Goal: Task Accomplishment & Management: Use online tool/utility

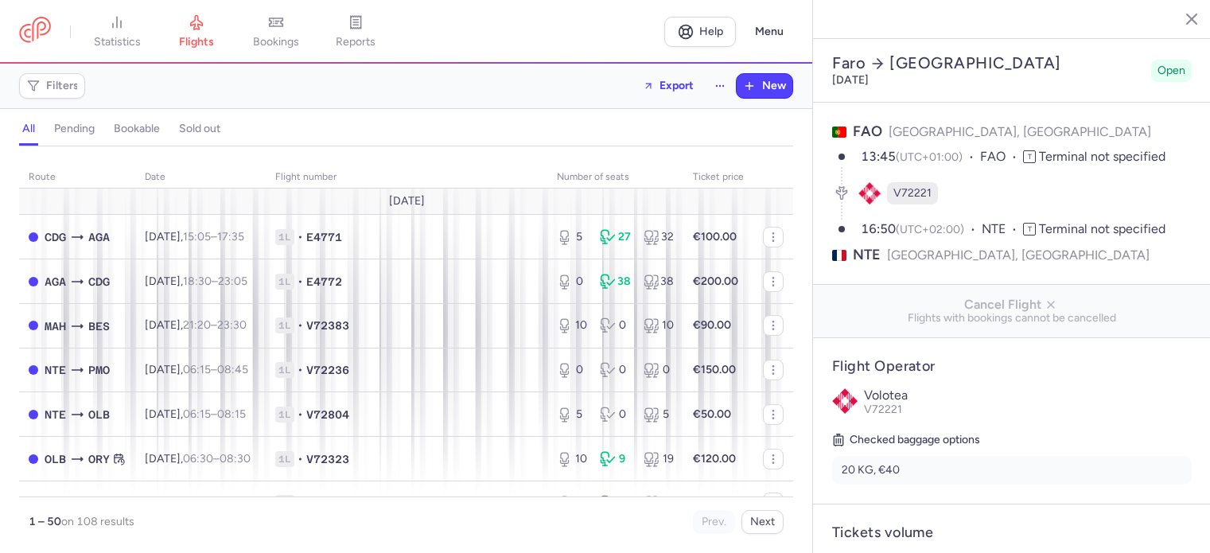
select select "days"
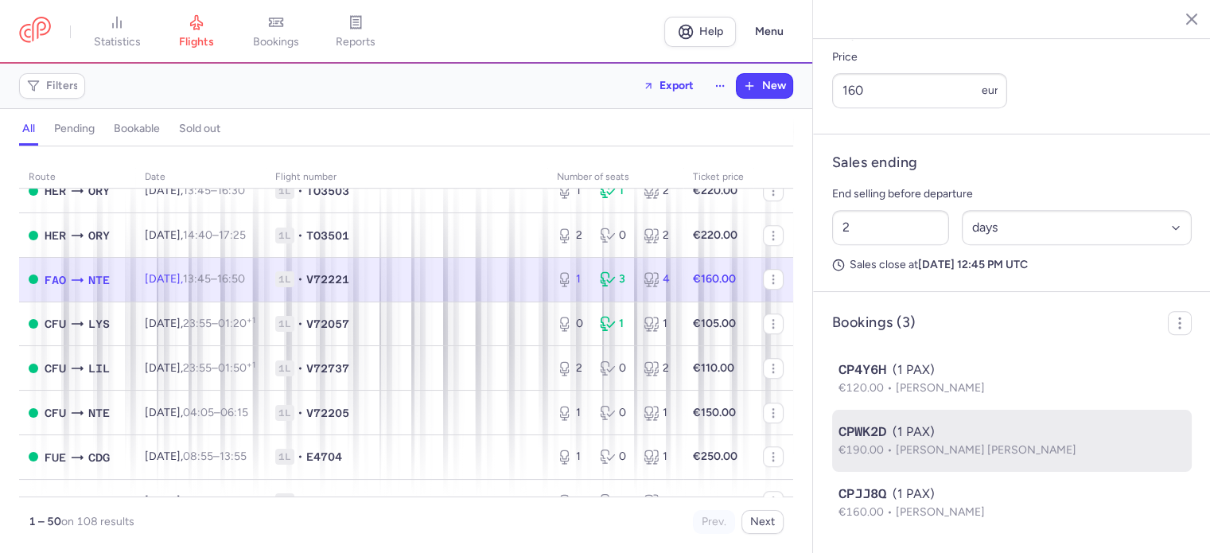
scroll to position [318, 0]
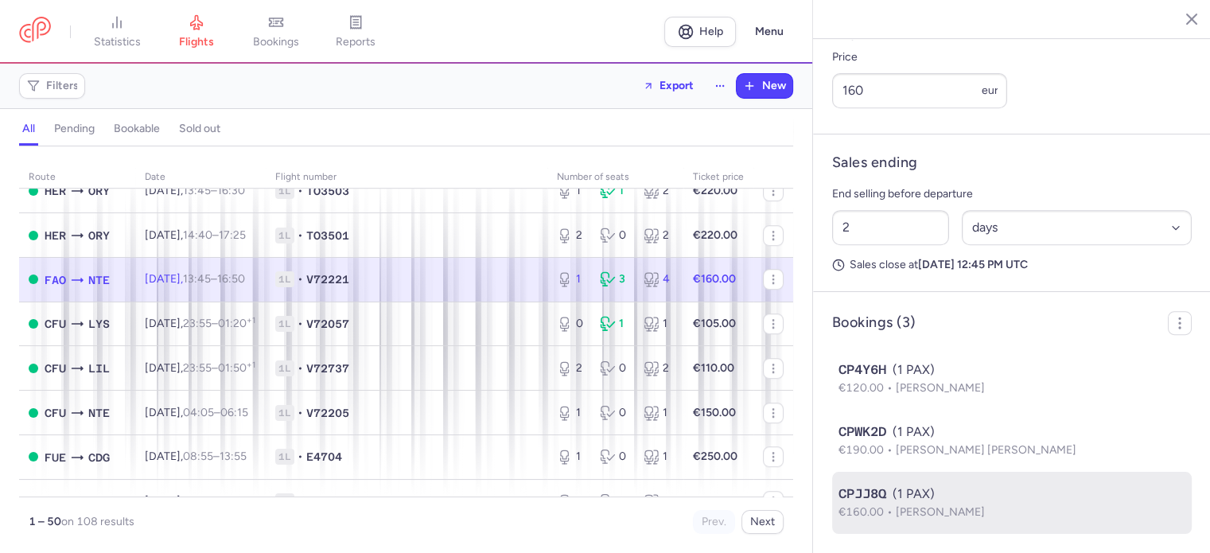
click at [952, 499] on div "CPJJ8Q (1 PAX)" at bounding box center [1012, 494] width 347 height 19
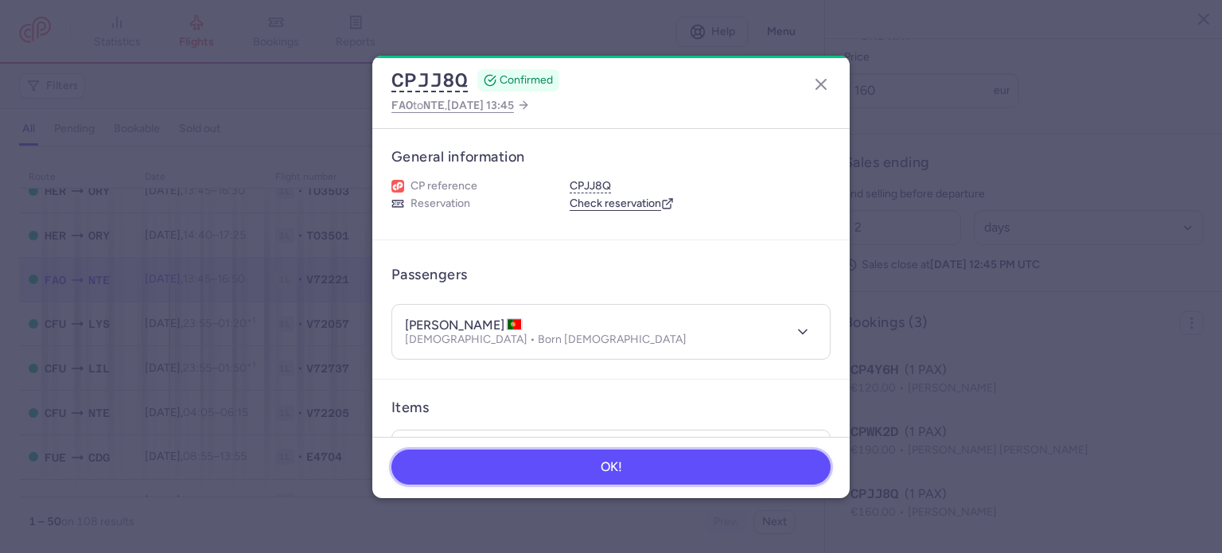
click at [718, 467] on button "OK!" at bounding box center [610, 467] width 439 height 35
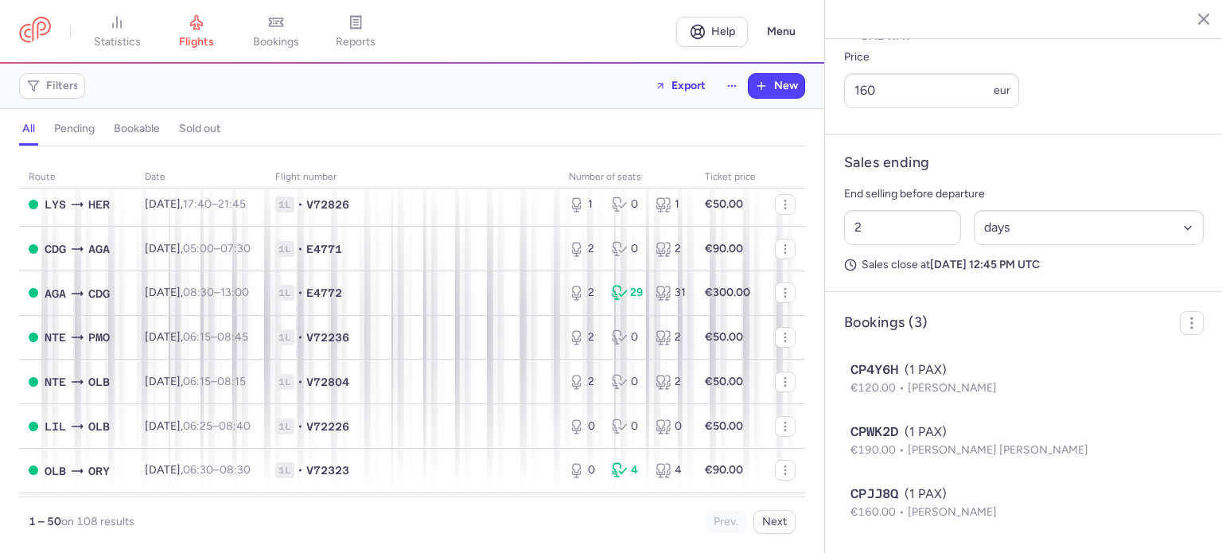
scroll to position [1827, 0]
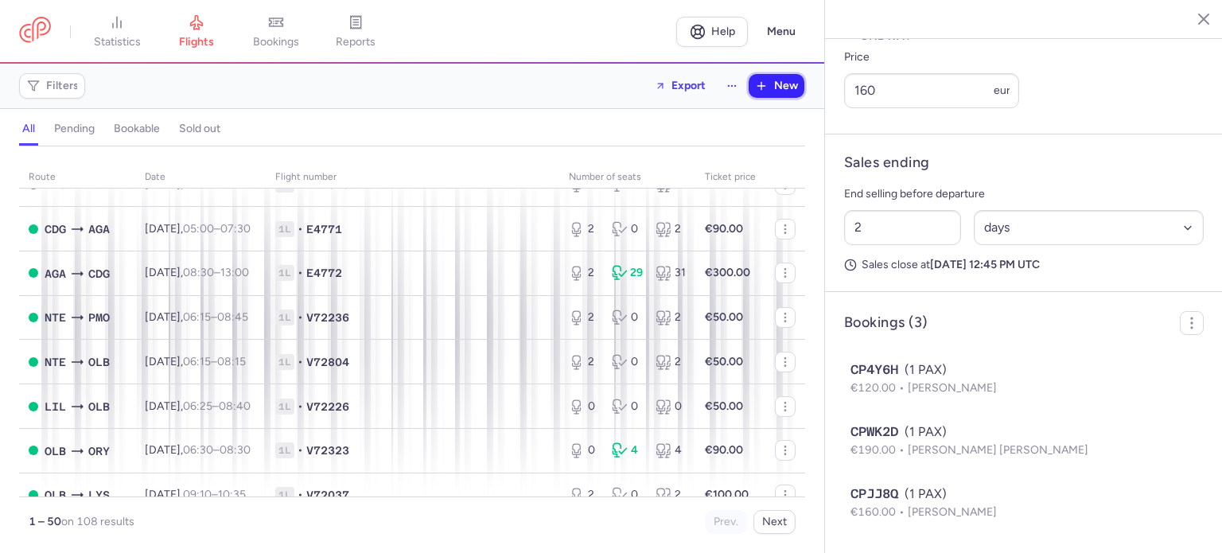
click at [784, 87] on span "New" at bounding box center [786, 86] width 24 height 13
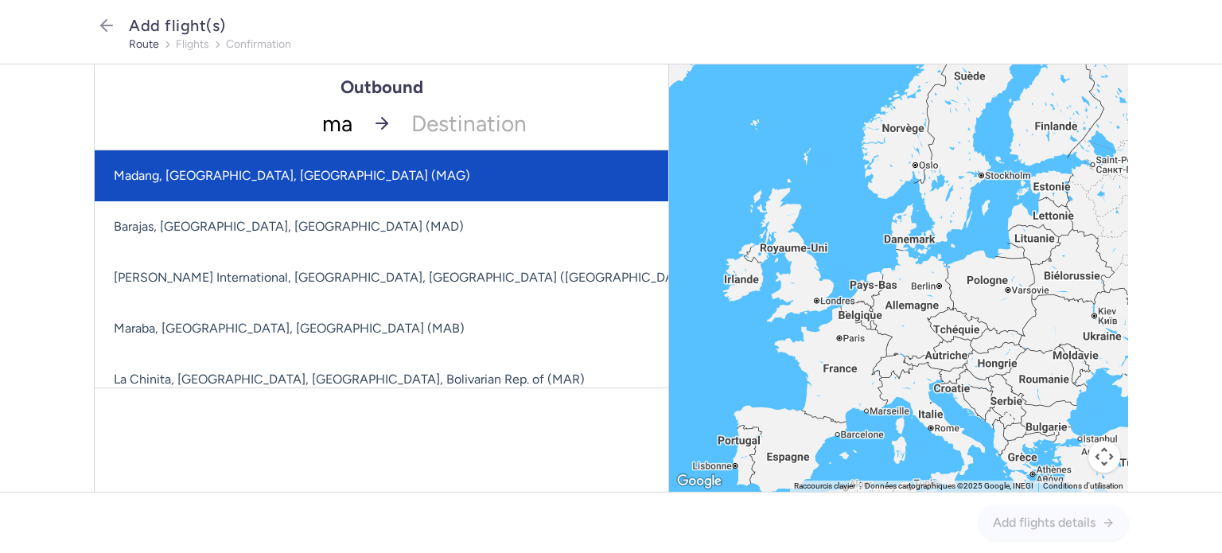
type input "mah"
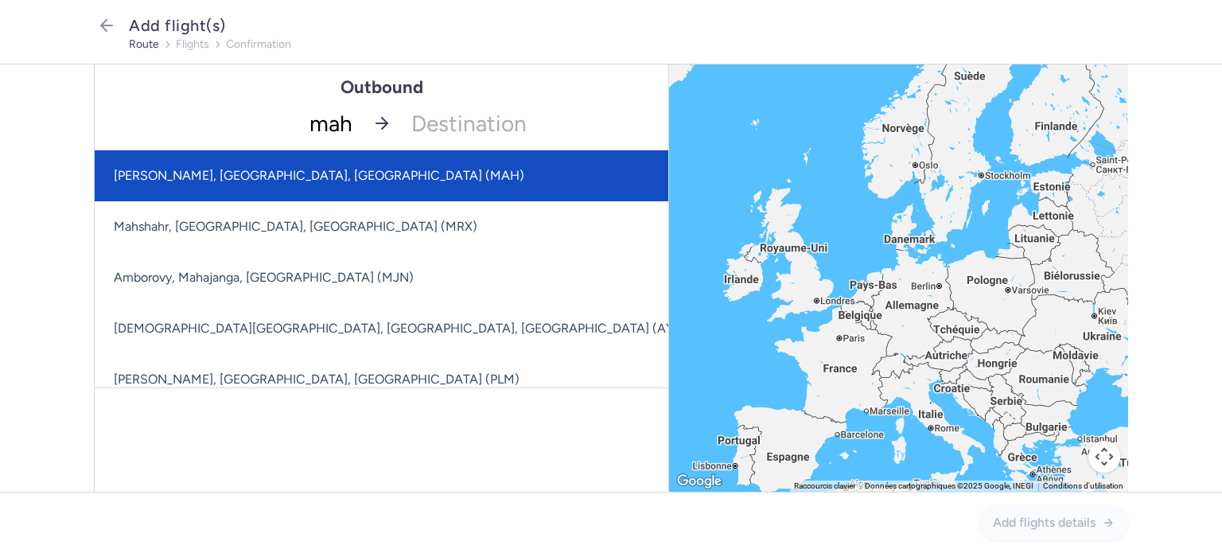
click at [337, 177] on span "[PERSON_NAME], [GEOGRAPHIC_DATA], [GEOGRAPHIC_DATA] (MAH)" at bounding box center [399, 175] width 609 height 51
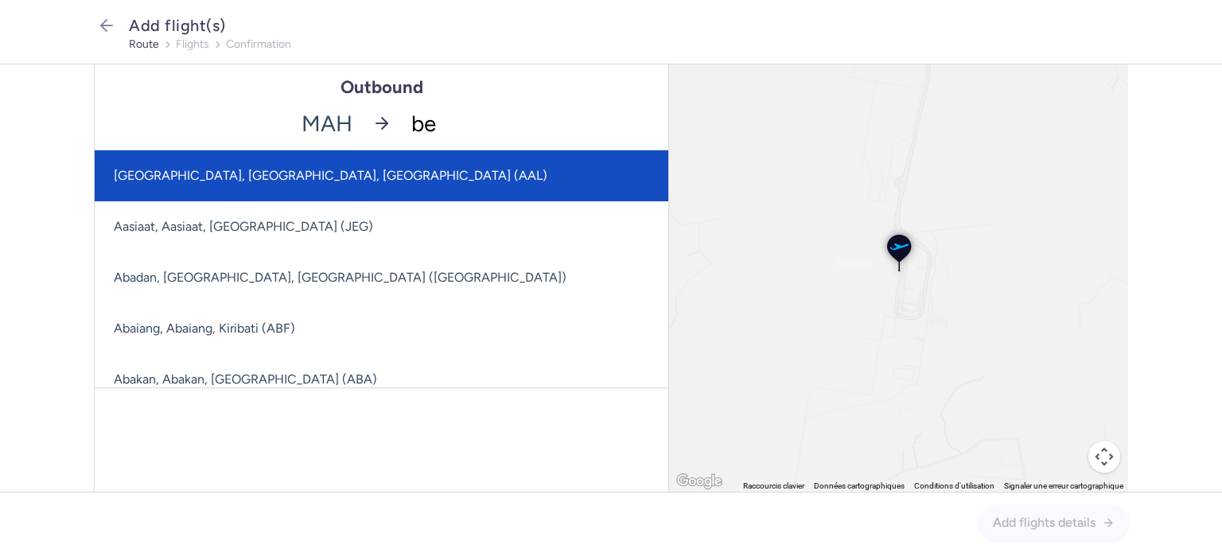
type input "bes"
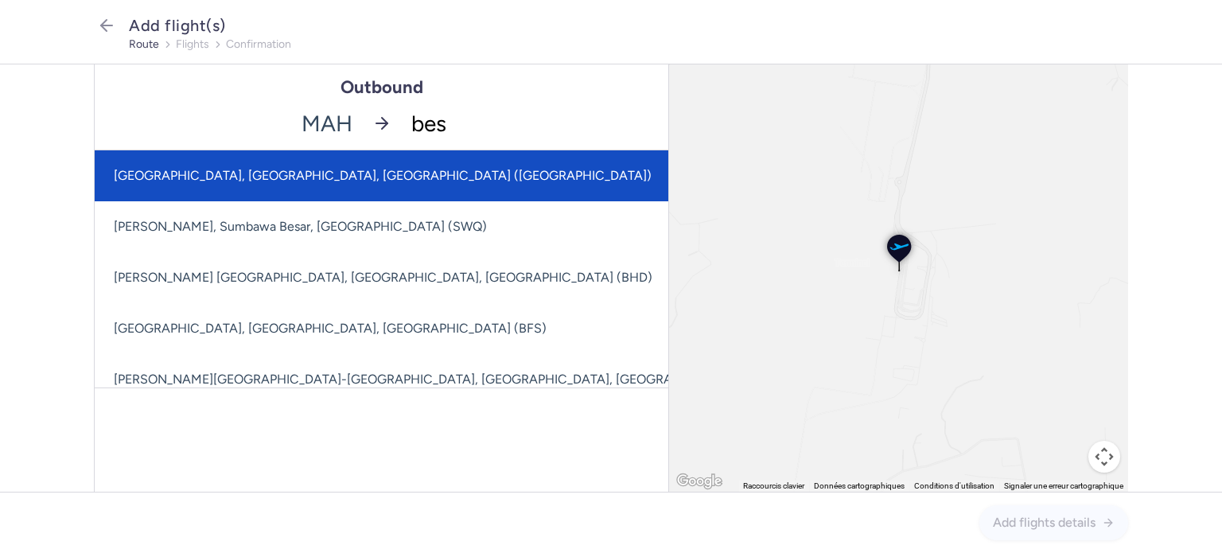
click at [358, 173] on span "[GEOGRAPHIC_DATA], [GEOGRAPHIC_DATA], [GEOGRAPHIC_DATA] ([GEOGRAPHIC_DATA])" at bounding box center [484, 175] width 778 height 51
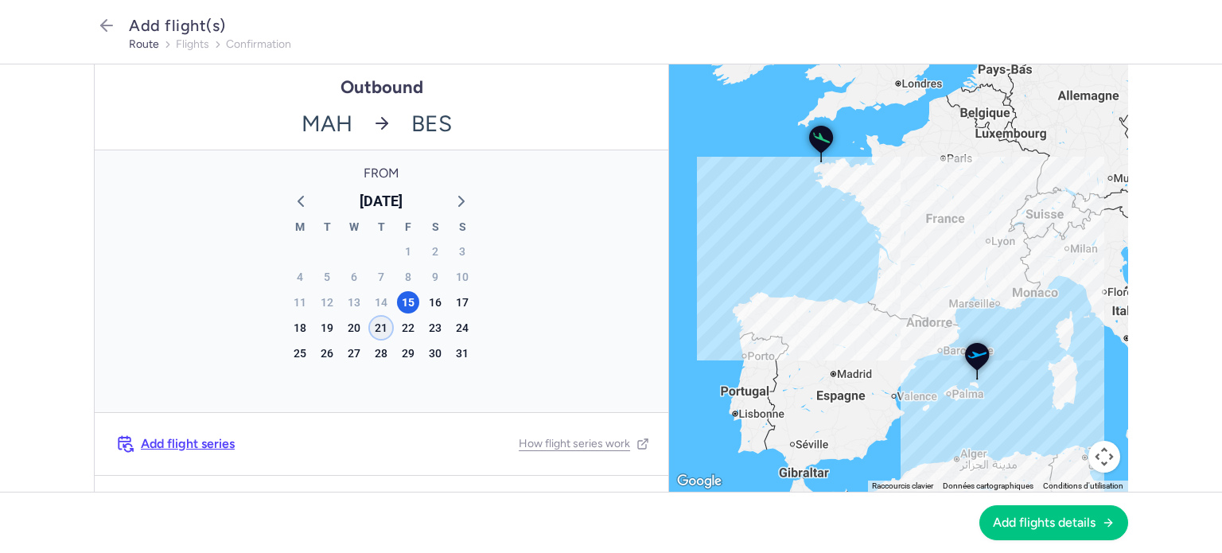
click at [376, 330] on div "21" at bounding box center [381, 328] width 22 height 22
click at [1059, 528] on span "Add flights details" at bounding box center [1044, 522] width 103 height 14
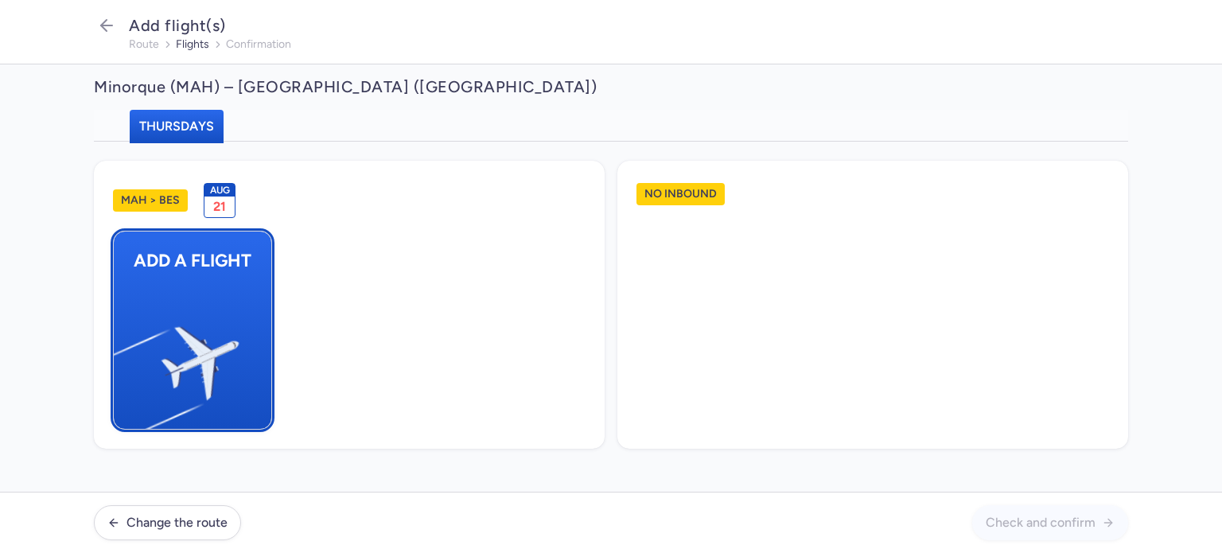
click at [233, 295] on button "Add a flight" at bounding box center [192, 330] width 159 height 199
select select "23"
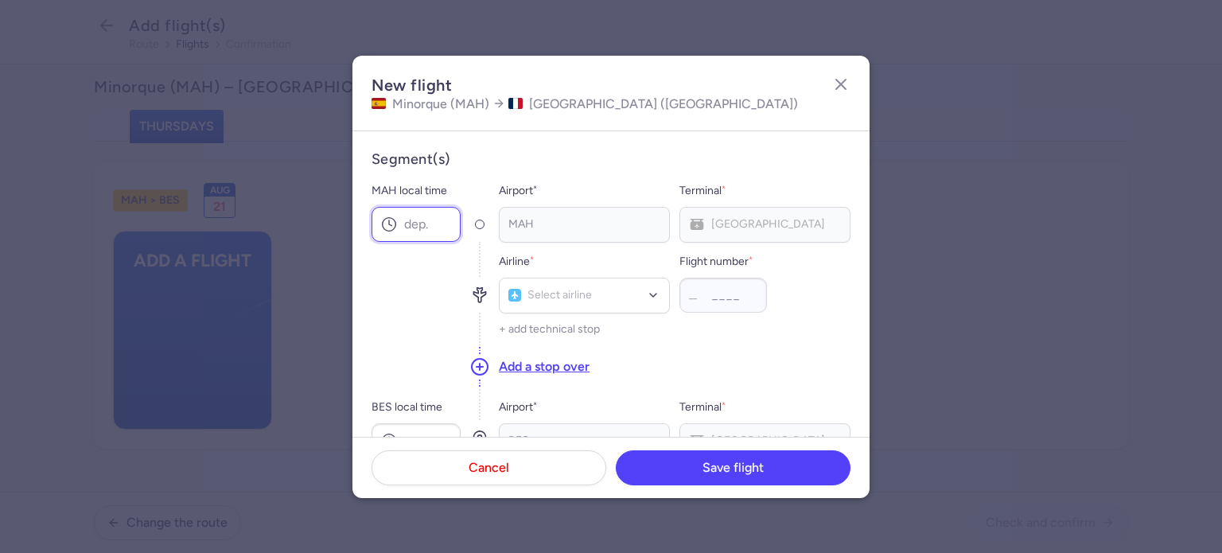
drag, startPoint x: 423, startPoint y: 220, endPoint x: 462, endPoint y: 228, distance: 40.7
click at [422, 220] on input "MAH local time" at bounding box center [416, 224] width 89 height 35
type input "21:20"
click at [434, 430] on input "BES local time" at bounding box center [416, 440] width 89 height 35
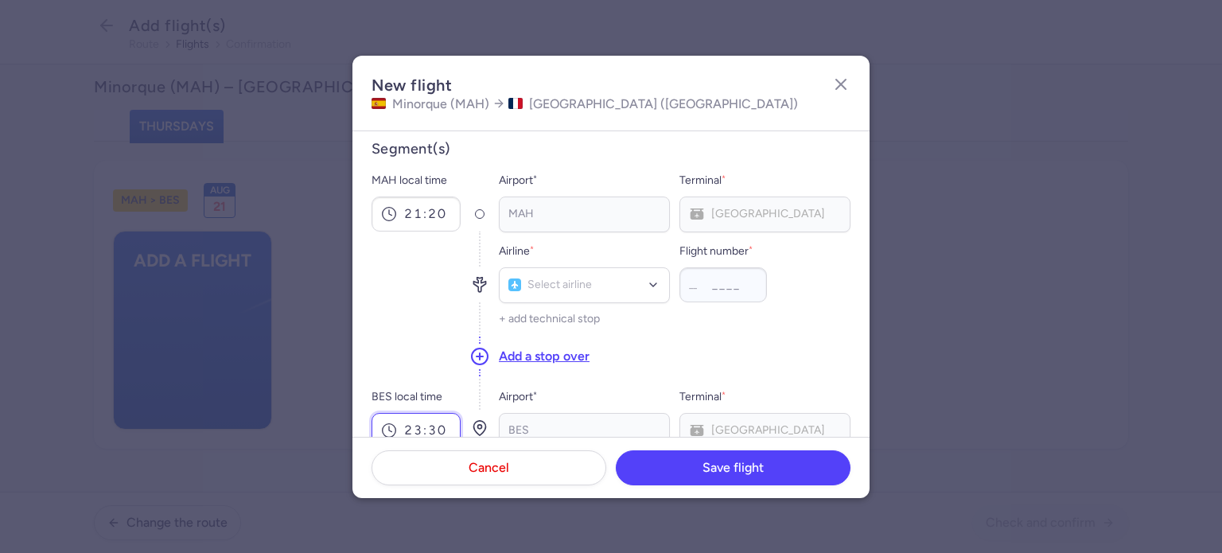
type input "23:30"
click at [575, 295] on div "Select airline" at bounding box center [584, 285] width 171 height 36
type input "v7"
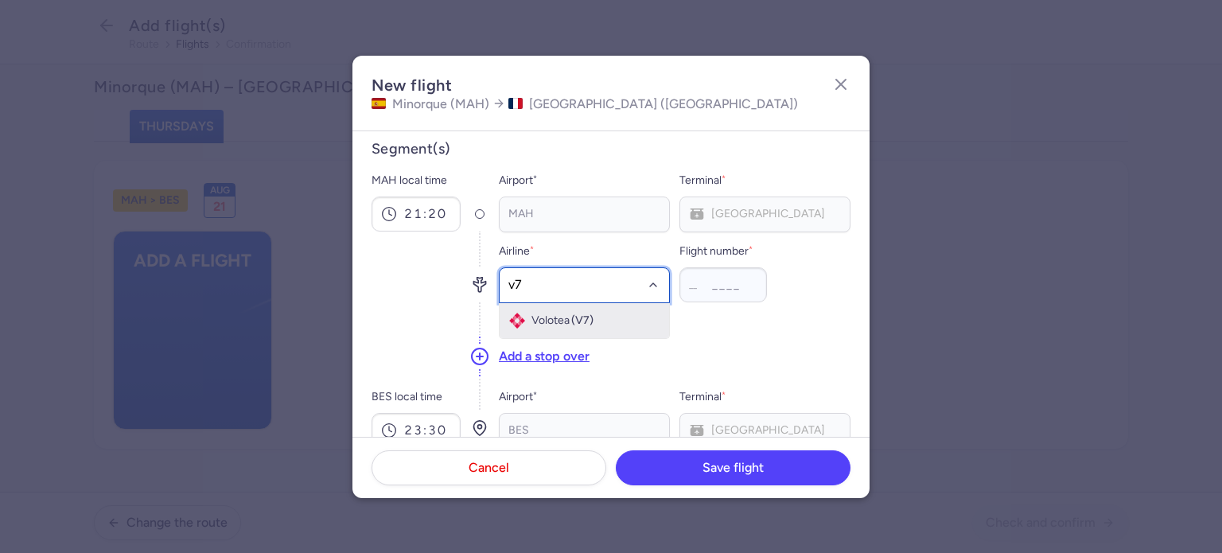
click at [578, 323] on span "(V7)" at bounding box center [582, 320] width 22 height 13
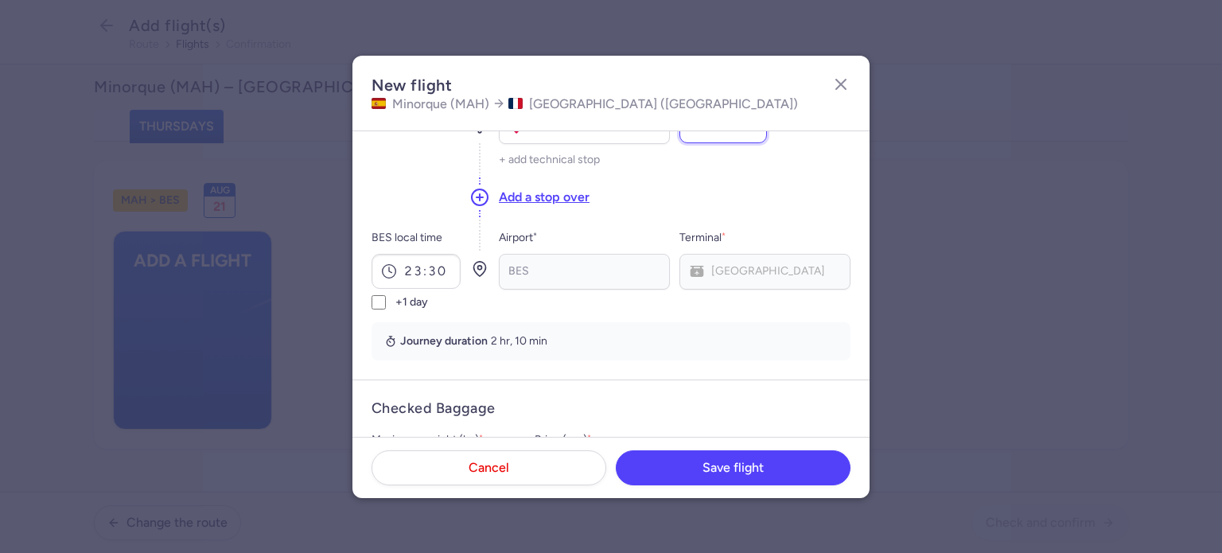
scroll to position [249, 0]
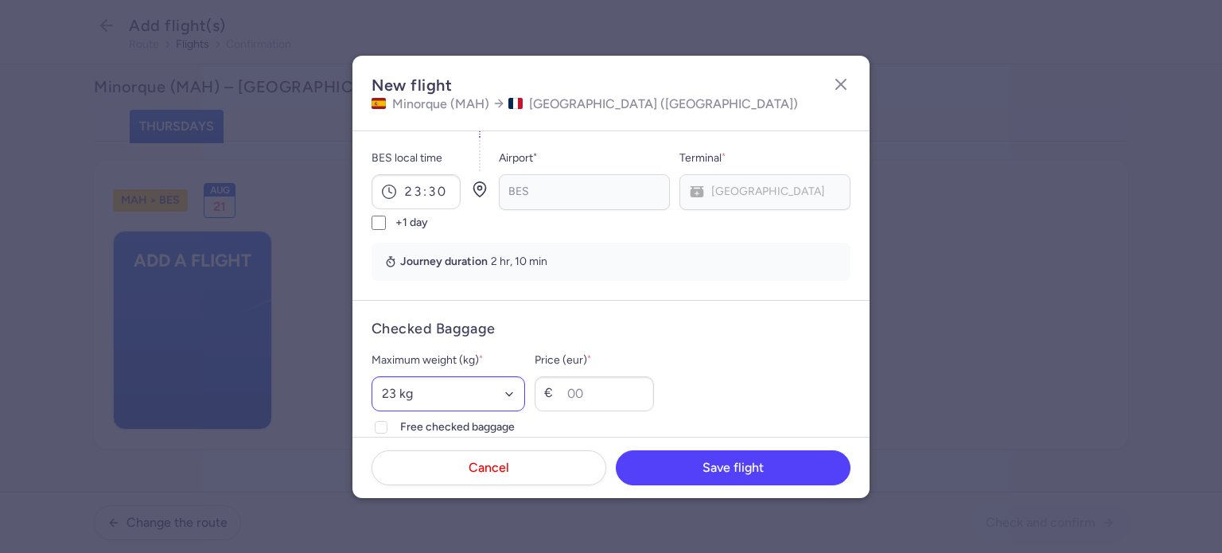
type input "2383"
click at [398, 388] on select "Select an option 15 kg 16 kg 17 kg 18 kg 19 kg 20 kg 21 kg 22 kg 23 kg 24 kg 25…" at bounding box center [449, 393] width 154 height 35
select select "20"
click at [372, 376] on select "Select an option 15 kg 16 kg 17 kg 18 kg 19 kg 20 kg 21 kg 22 kg 23 kg 24 kg 25…" at bounding box center [449, 393] width 154 height 35
click at [622, 394] on input "Price (eur) *" at bounding box center [594, 393] width 119 height 35
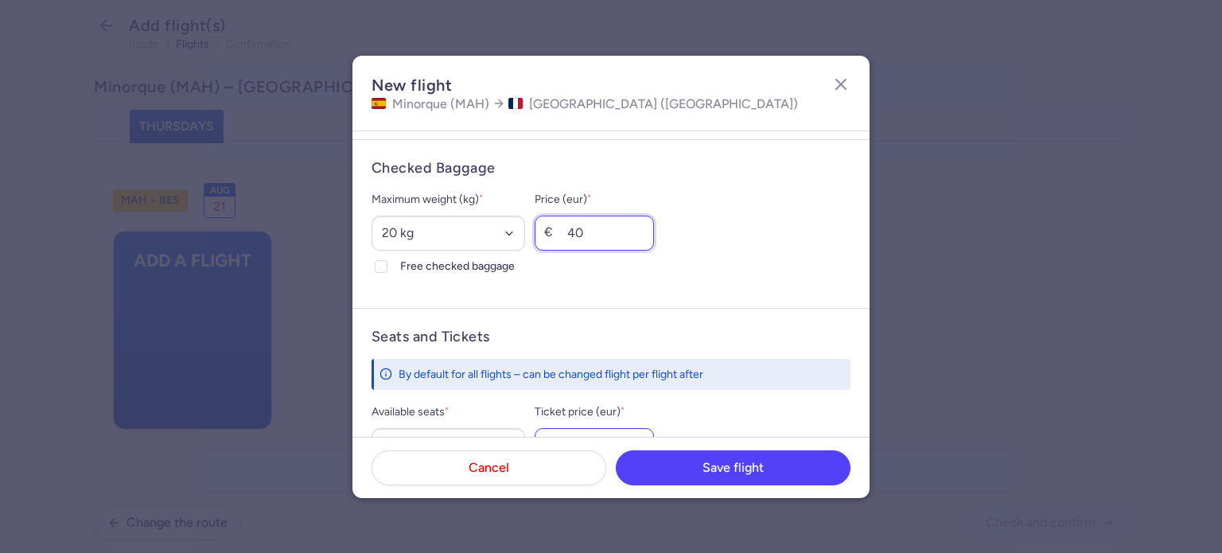
scroll to position [488, 0]
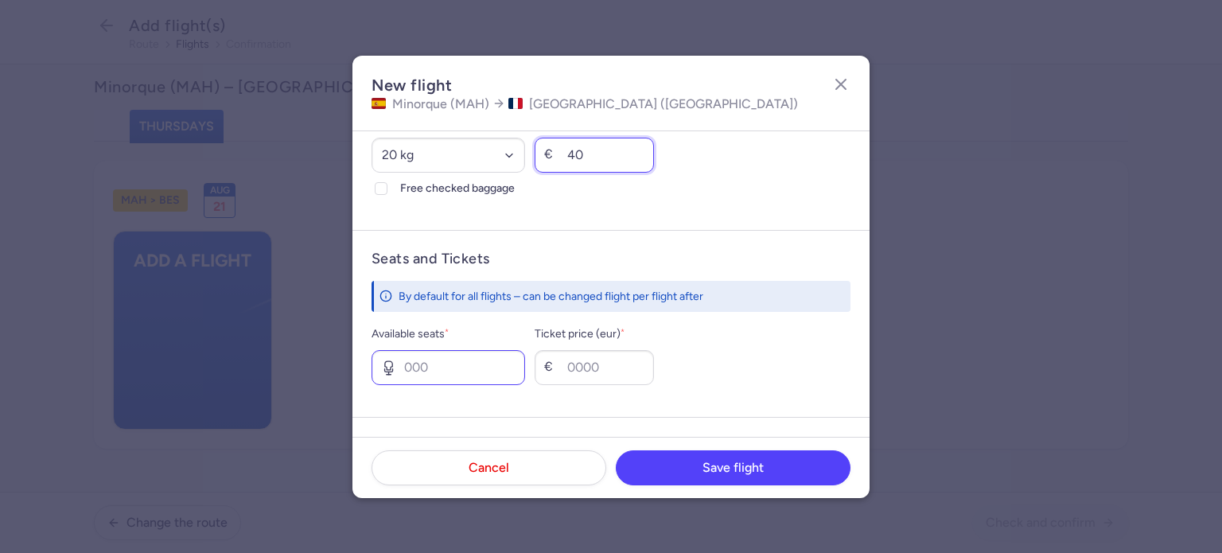
type input "40"
click at [483, 353] on input "Available seats *" at bounding box center [449, 367] width 154 height 35
type input "4"
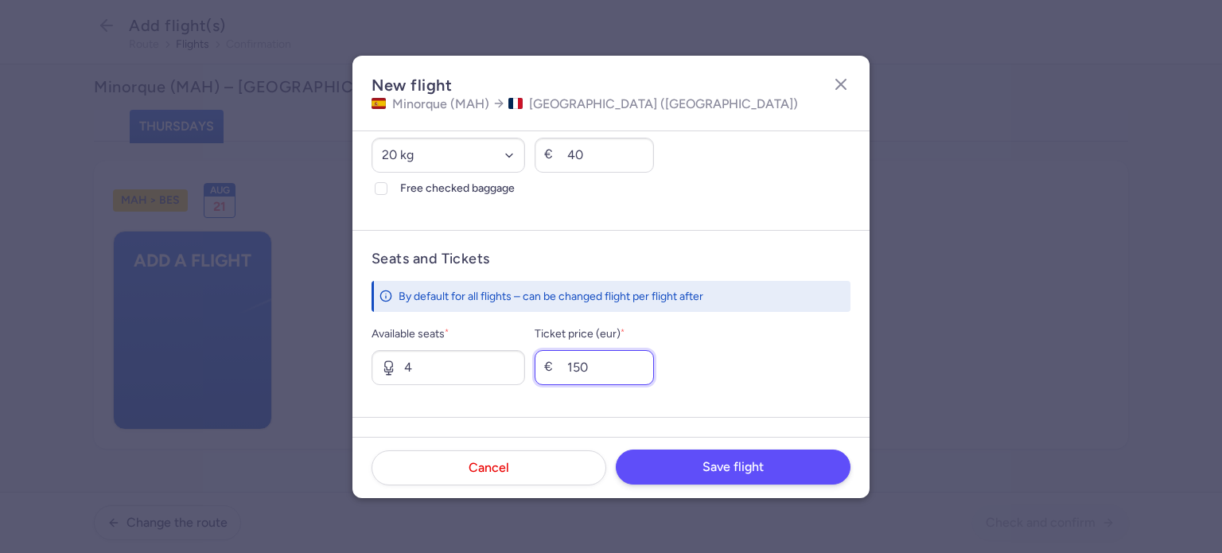
type input "150"
click at [761, 467] on span "Save flight" at bounding box center [733, 467] width 61 height 14
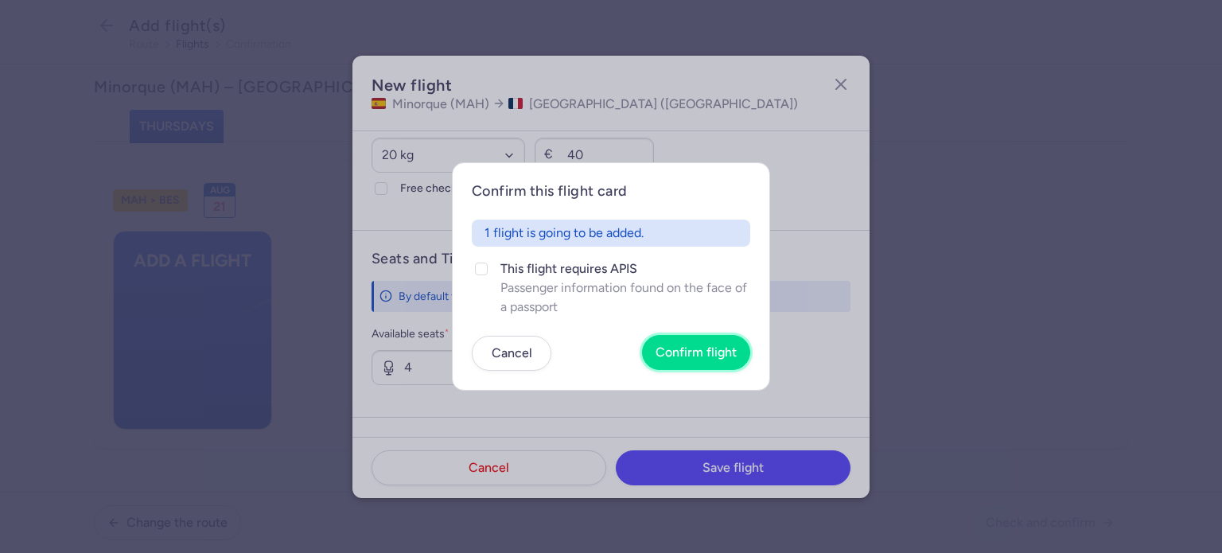
click at [734, 362] on button "Confirm flight" at bounding box center [696, 352] width 108 height 35
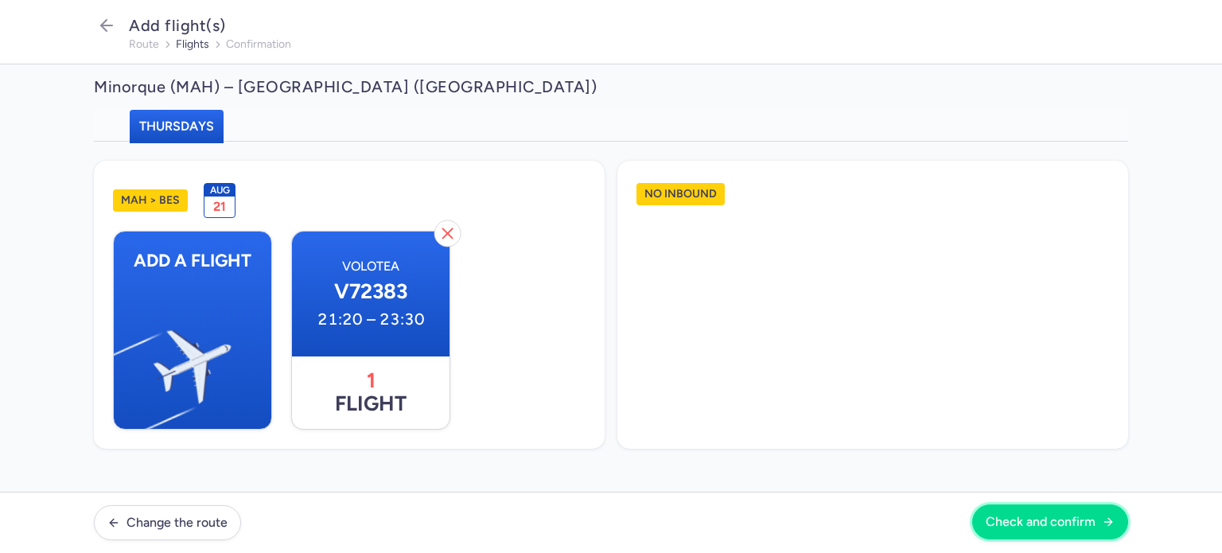
click at [1021, 518] on span "Check and confirm" at bounding box center [1041, 522] width 110 height 14
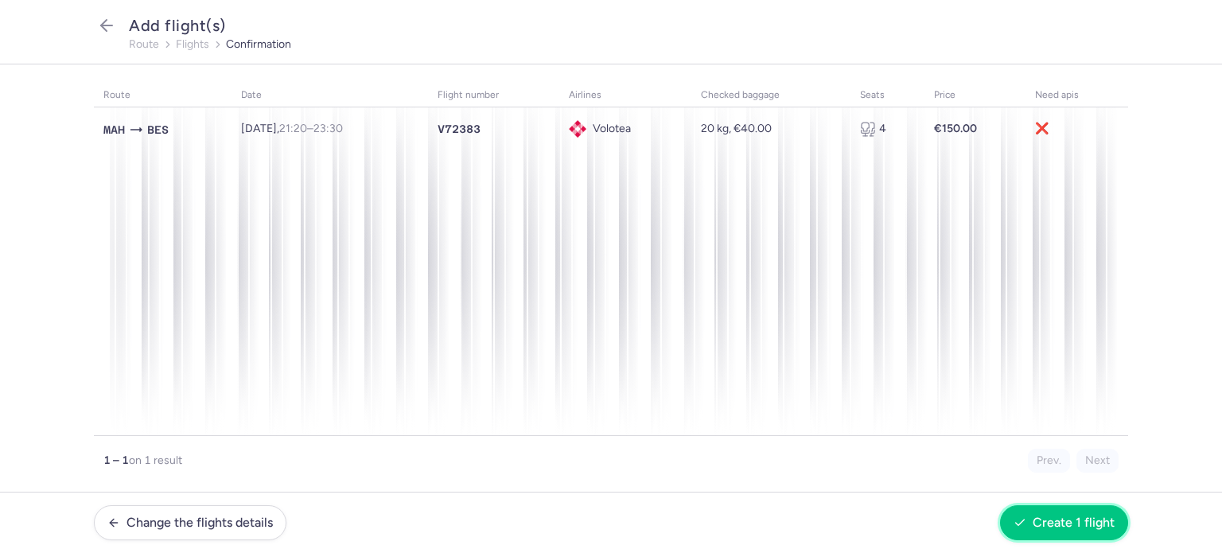
click at [1021, 519] on icon "button" at bounding box center [1020, 522] width 13 height 13
